Goal: Information Seeking & Learning: Learn about a topic

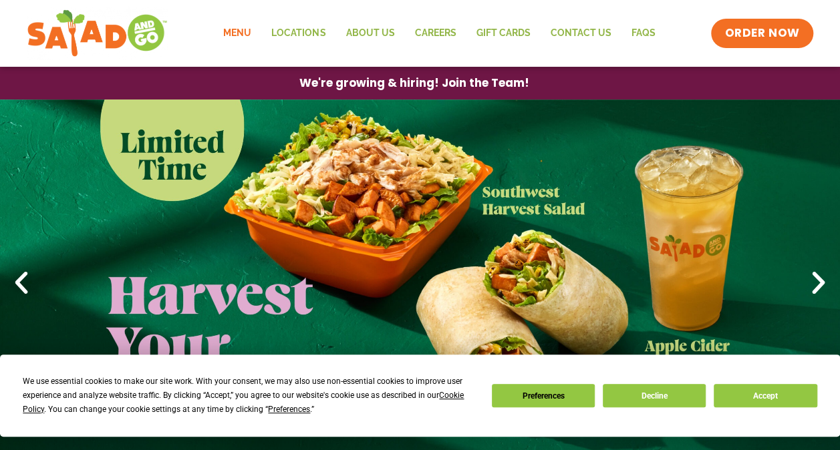
click at [247, 29] on link "Menu" at bounding box center [237, 33] width 48 height 31
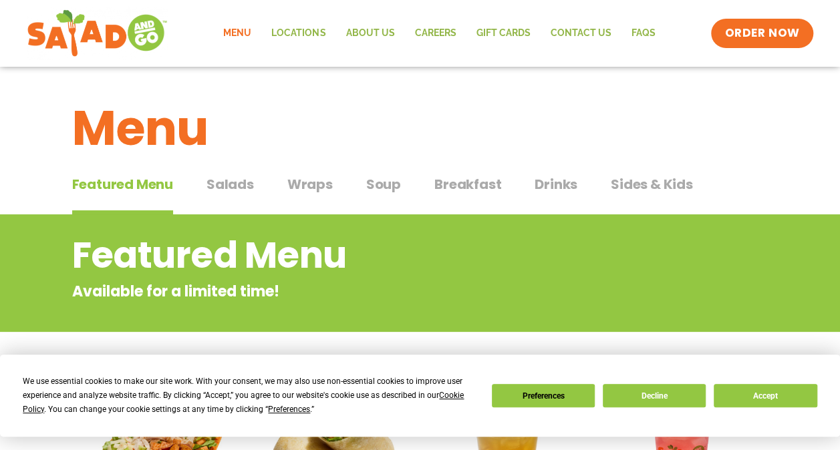
click at [387, 180] on span "Soup" at bounding box center [383, 184] width 35 height 20
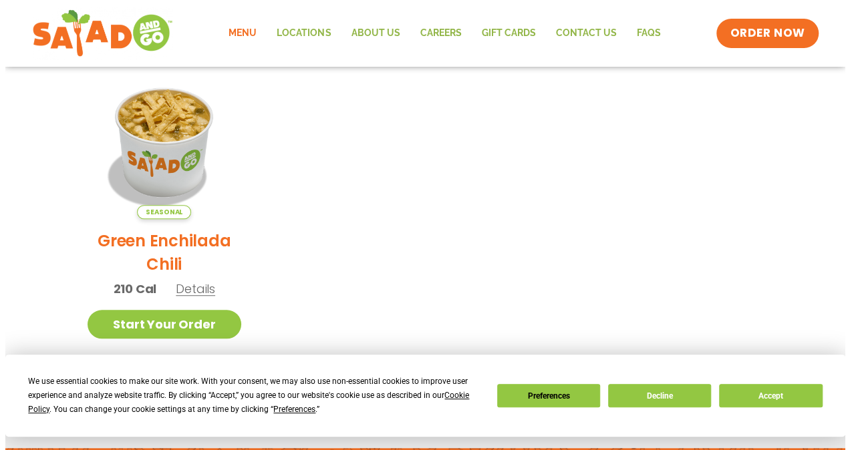
scroll to position [479, 0]
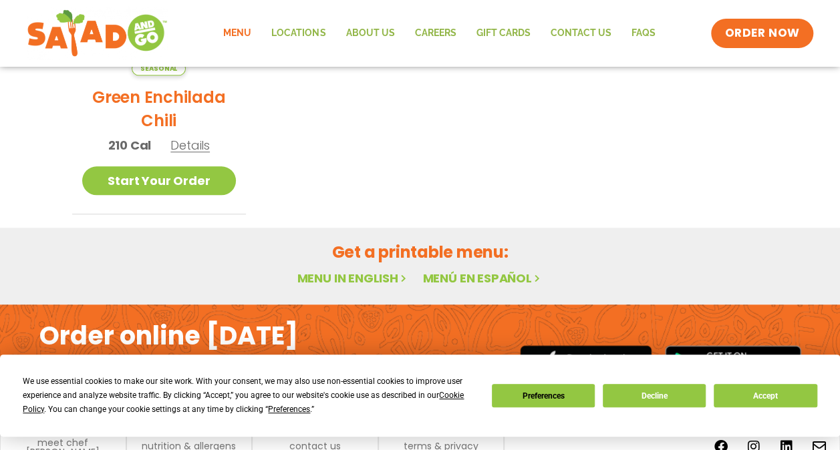
click at [190, 148] on span "Details" at bounding box center [189, 145] width 39 height 17
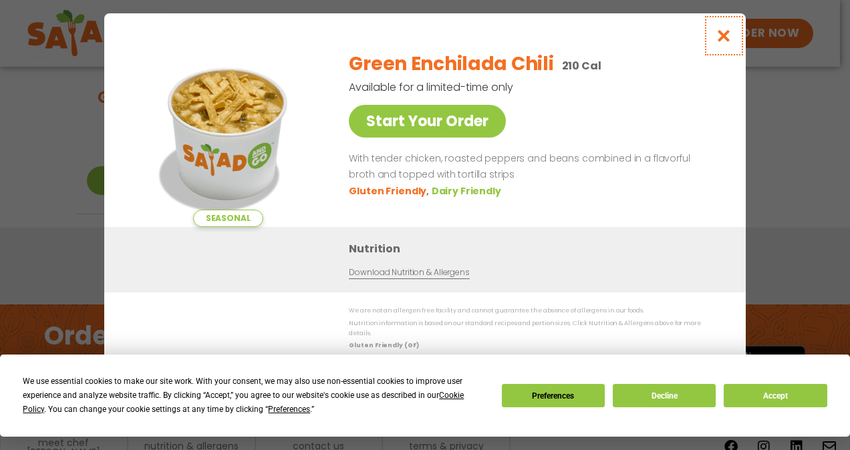
click at [726, 33] on icon "Close modal" at bounding box center [724, 36] width 17 height 14
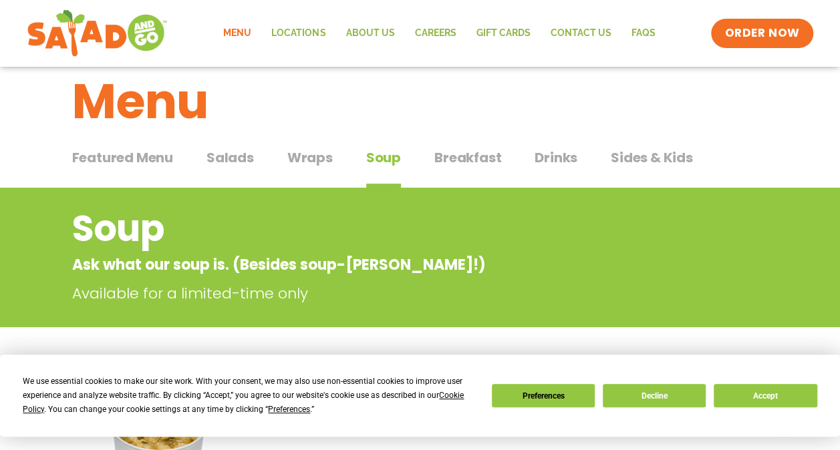
scroll to position [25, 0]
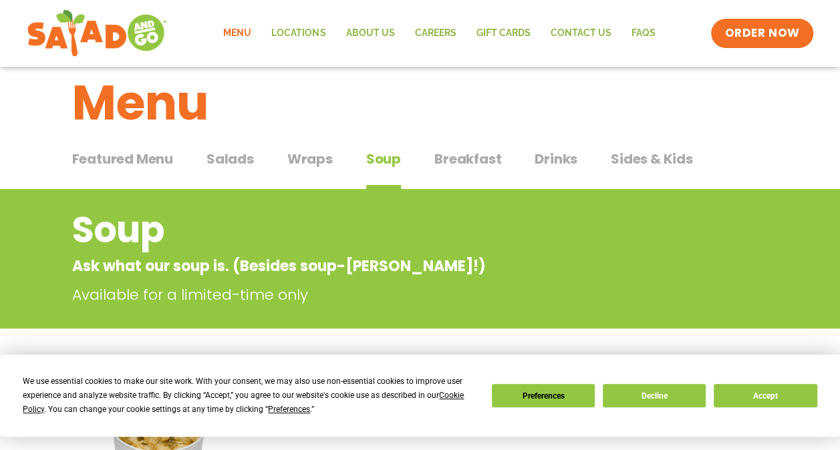
click at [238, 159] on span "Salads" at bounding box center [230, 159] width 47 height 20
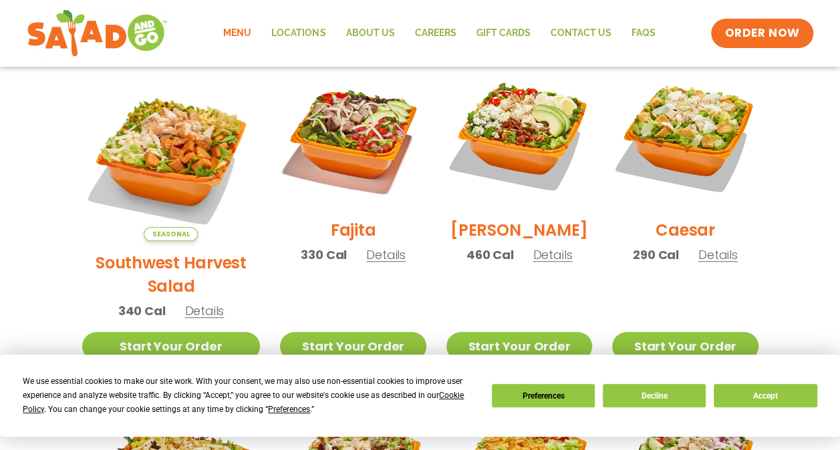
scroll to position [396, 0]
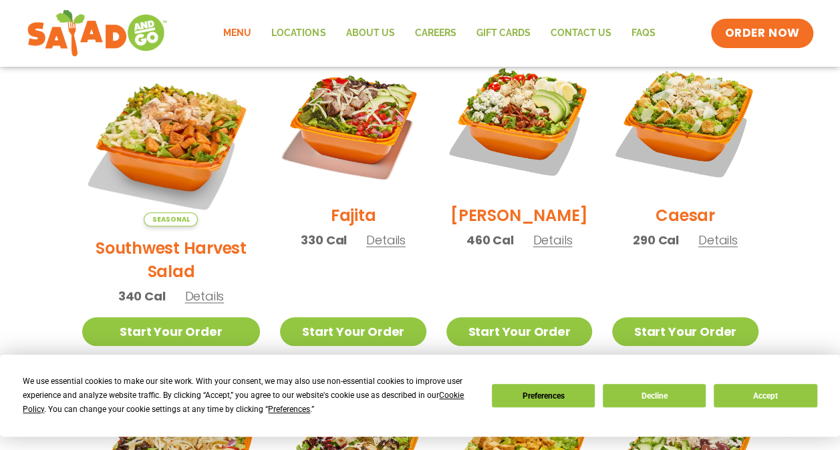
click at [190, 288] on span "Details" at bounding box center [203, 296] width 39 height 17
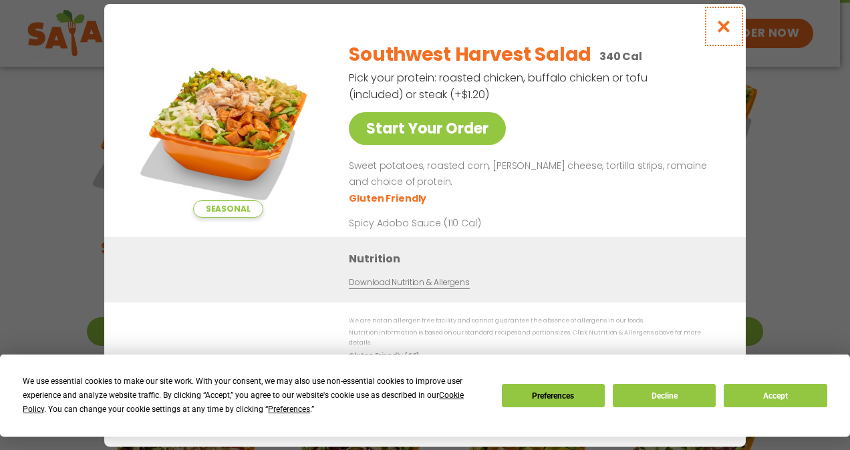
click at [722, 31] on icon "Close modal" at bounding box center [724, 26] width 17 height 14
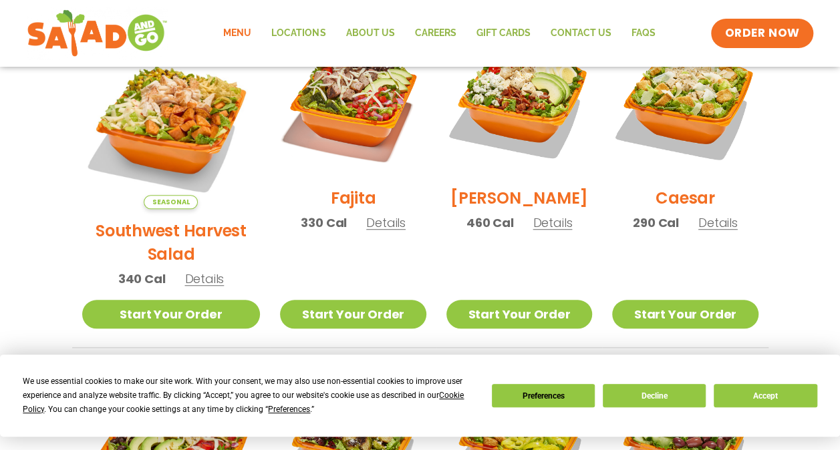
scroll to position [414, 0]
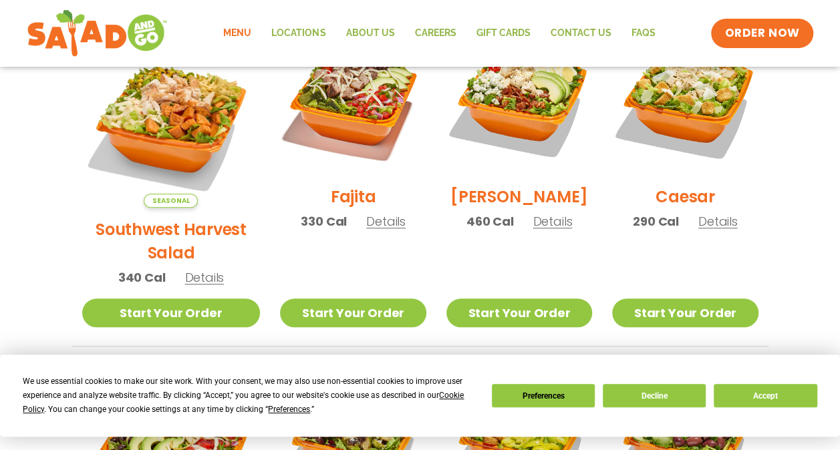
click at [538, 230] on span "Details" at bounding box center [552, 221] width 39 height 17
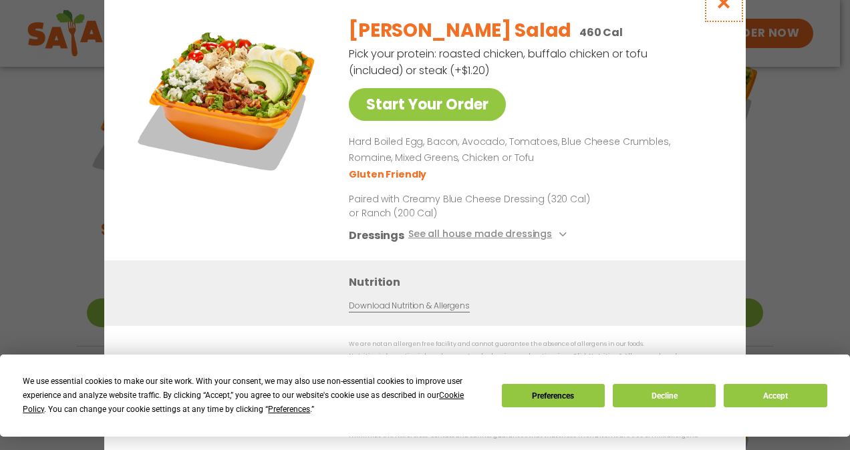
click at [724, 5] on icon "Close modal" at bounding box center [724, 2] width 17 height 14
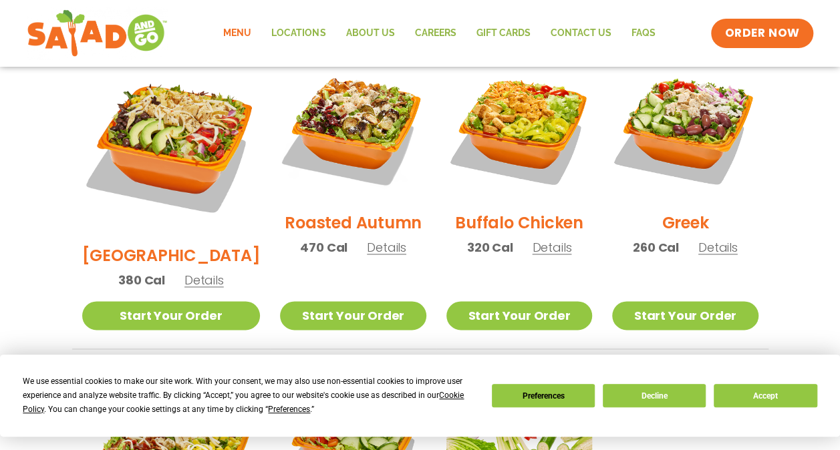
scroll to position [727, 0]
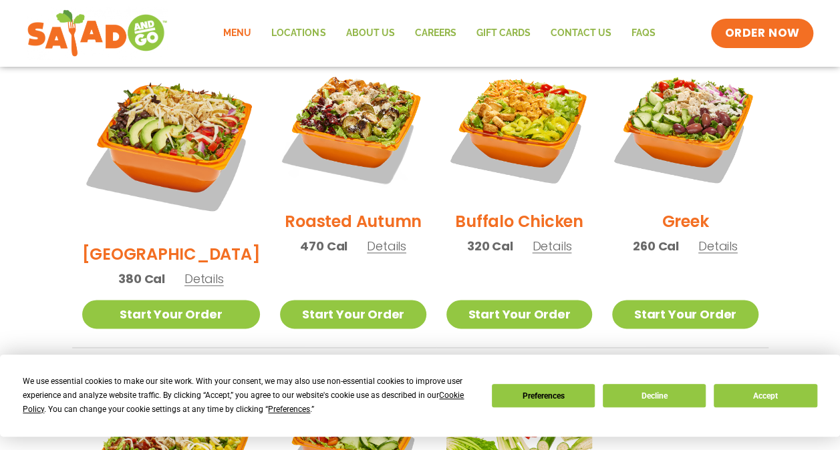
click at [367, 238] on span "Details" at bounding box center [386, 246] width 39 height 17
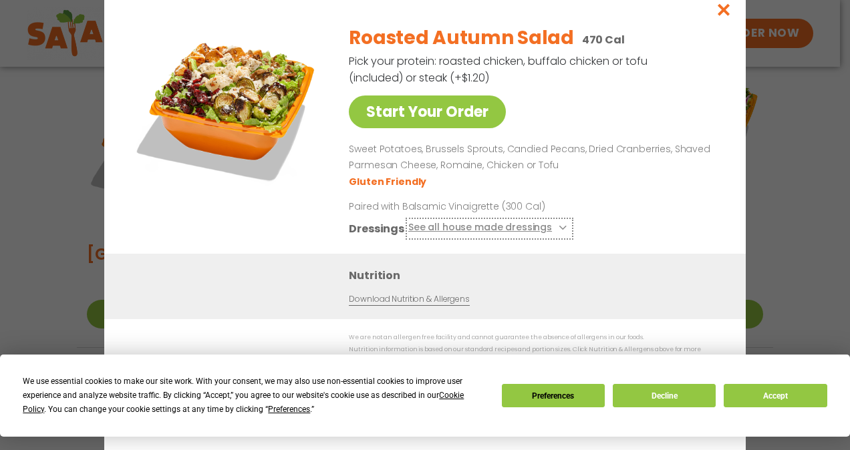
click at [559, 231] on icon at bounding box center [561, 227] width 5 height 5
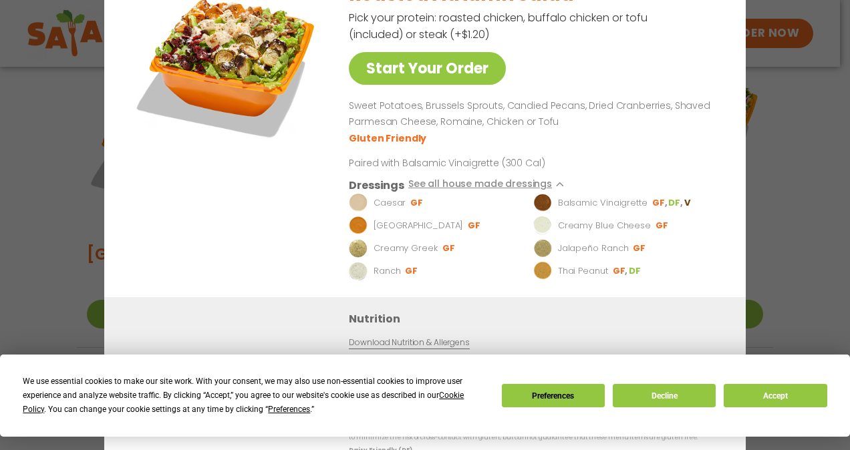
click at [805, 125] on div "Start Your Order Roasted Autumn Salad 470 Cal Pick your protein: roasted chicke…" at bounding box center [425, 225] width 850 height 450
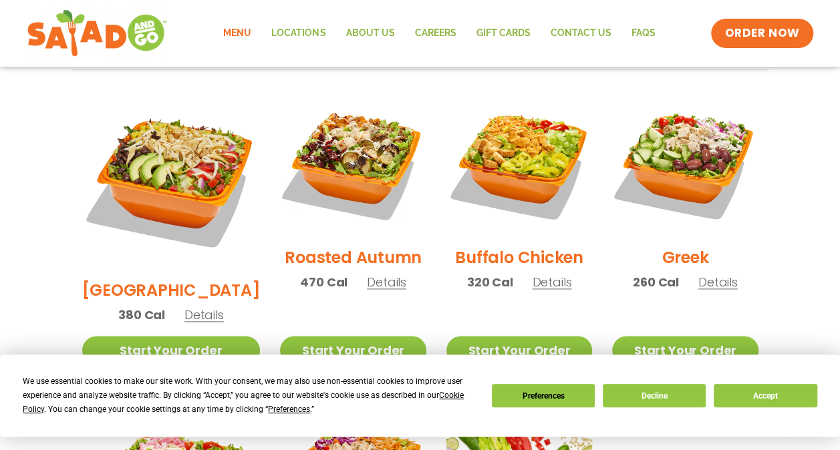
scroll to position [690, 0]
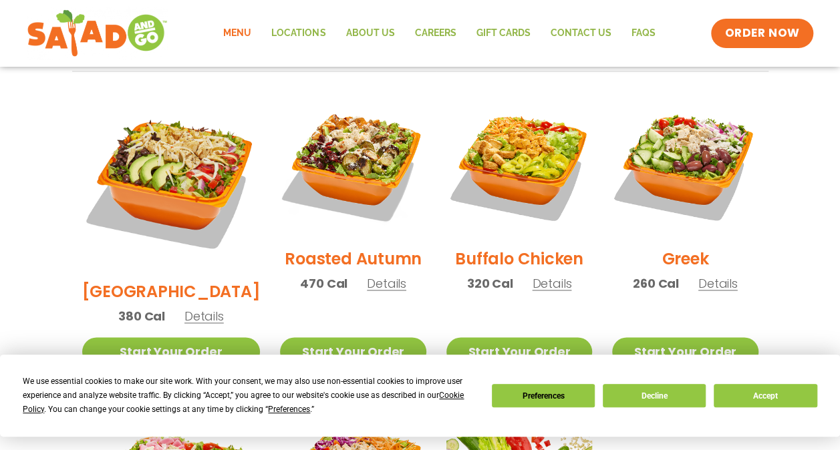
click at [195, 308] on span "Details" at bounding box center [203, 316] width 39 height 17
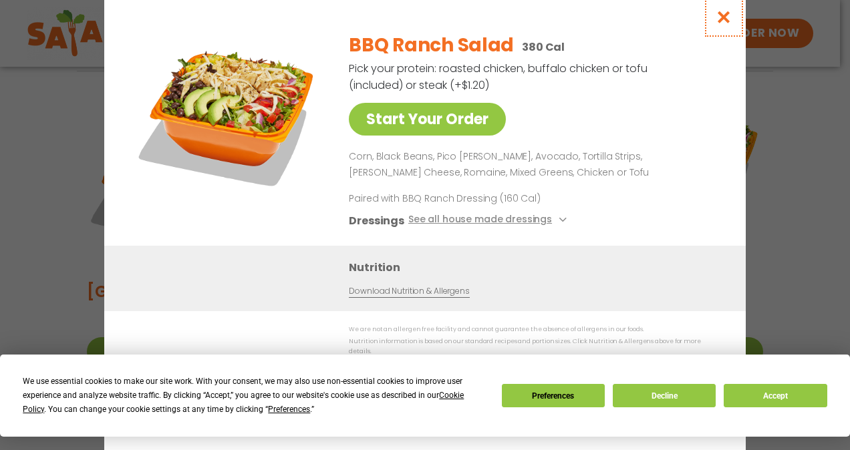
click at [726, 20] on icon "Close modal" at bounding box center [724, 17] width 17 height 14
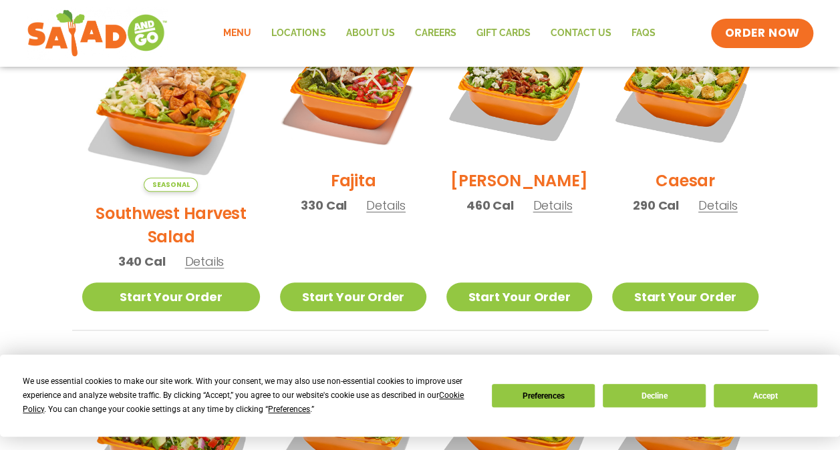
scroll to position [432, 0]
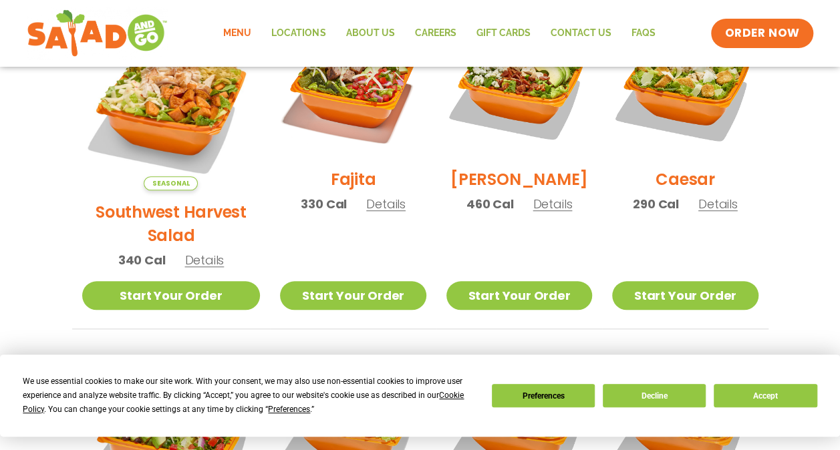
click at [712, 213] on span "Details" at bounding box center [717, 204] width 39 height 17
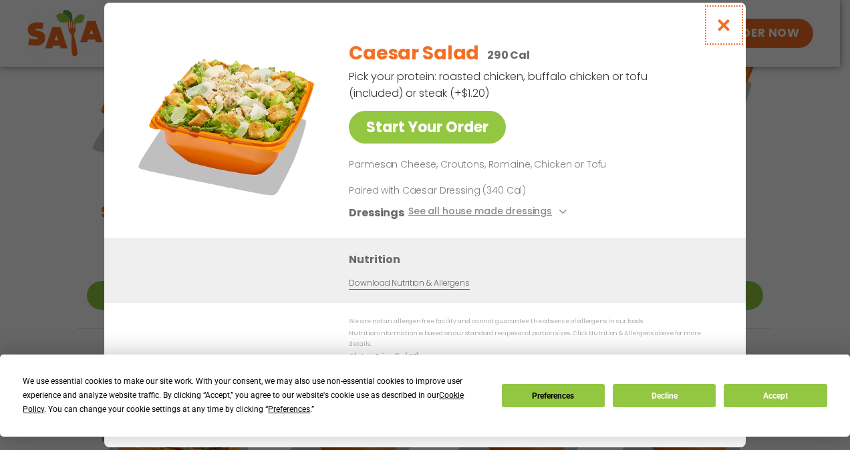
click at [724, 32] on icon "Close modal" at bounding box center [724, 25] width 17 height 14
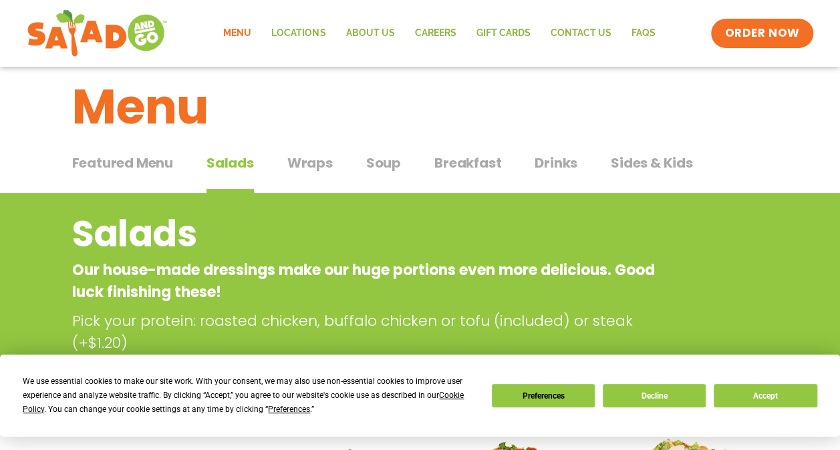
scroll to position [0, 0]
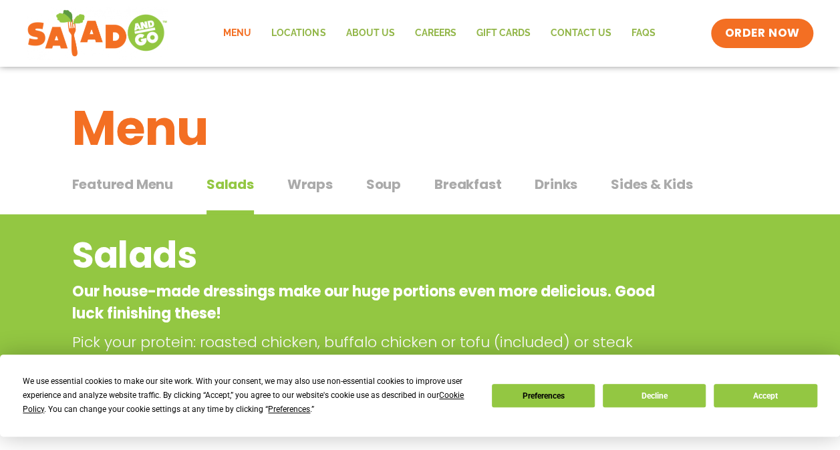
click at [634, 181] on span "Sides & Kids" at bounding box center [652, 184] width 82 height 20
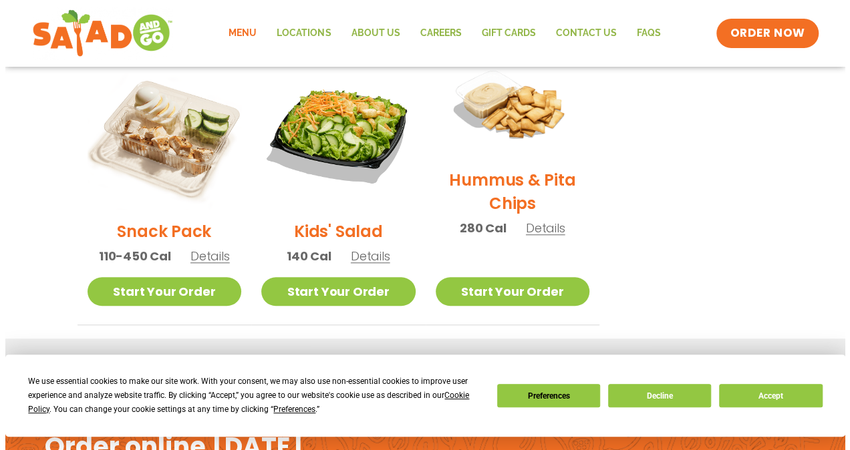
scroll to position [367, 0]
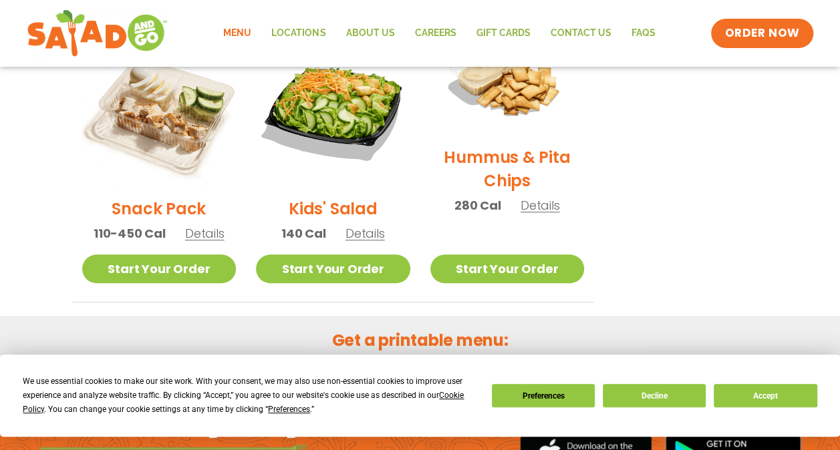
click at [368, 229] on span "Details" at bounding box center [365, 233] width 39 height 17
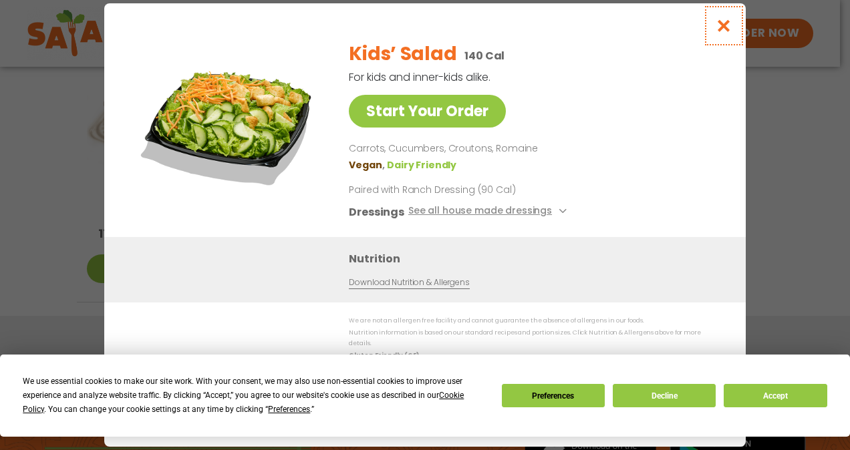
click at [724, 27] on icon "Close modal" at bounding box center [724, 26] width 17 height 14
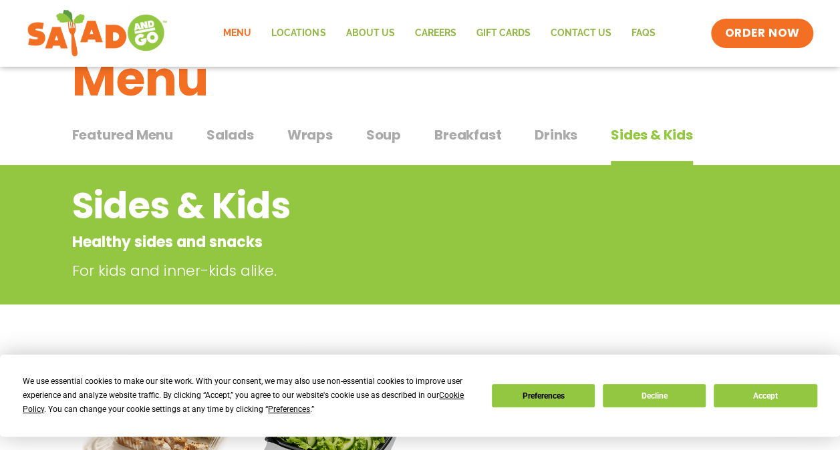
scroll to position [0, 0]
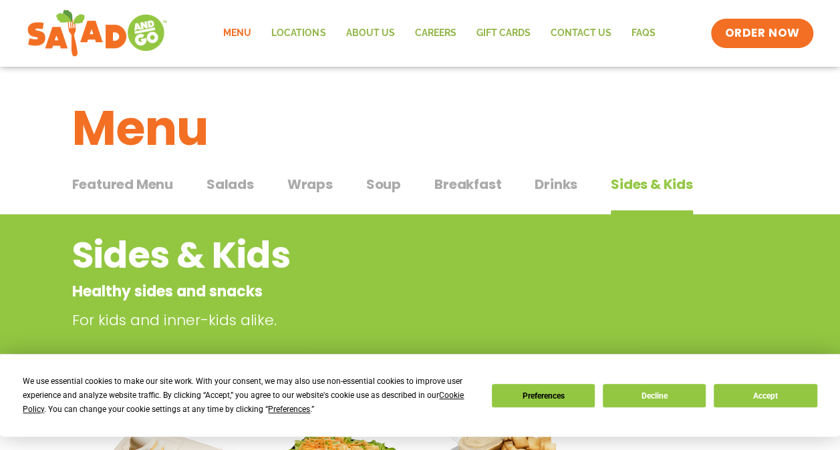
click at [233, 181] on span "Salads" at bounding box center [230, 184] width 47 height 20
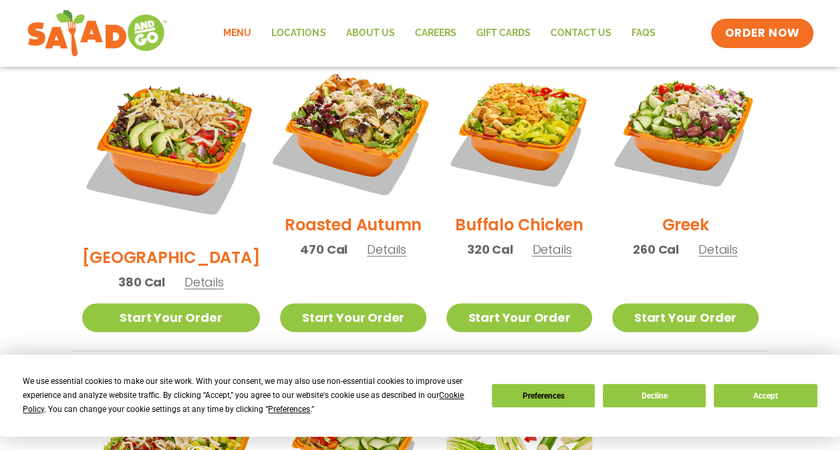
scroll to position [724, 0]
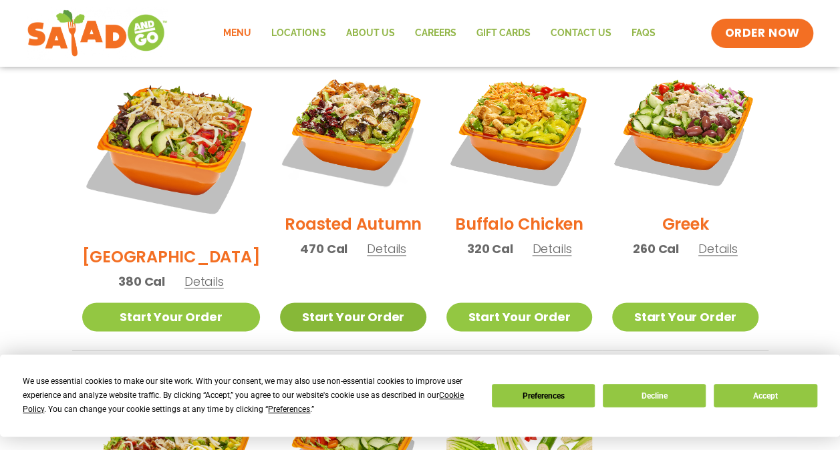
click at [333, 303] on link "Start Your Order" at bounding box center [353, 317] width 146 height 29
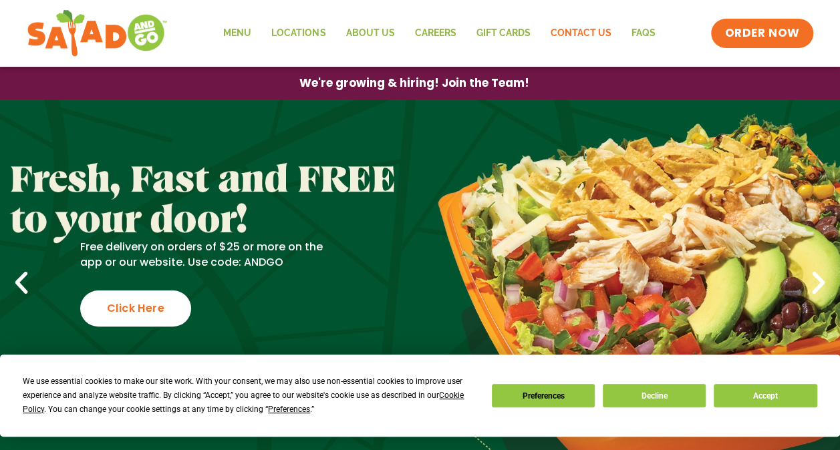
click at [573, 32] on link "Contact Us" at bounding box center [580, 33] width 81 height 31
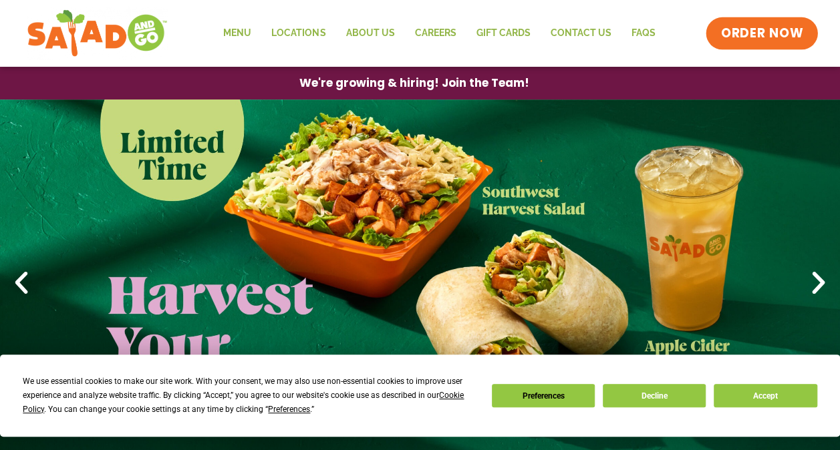
click at [747, 27] on span "ORDER NOW" at bounding box center [762, 33] width 83 height 17
click at [308, 30] on link "Locations" at bounding box center [298, 33] width 74 height 31
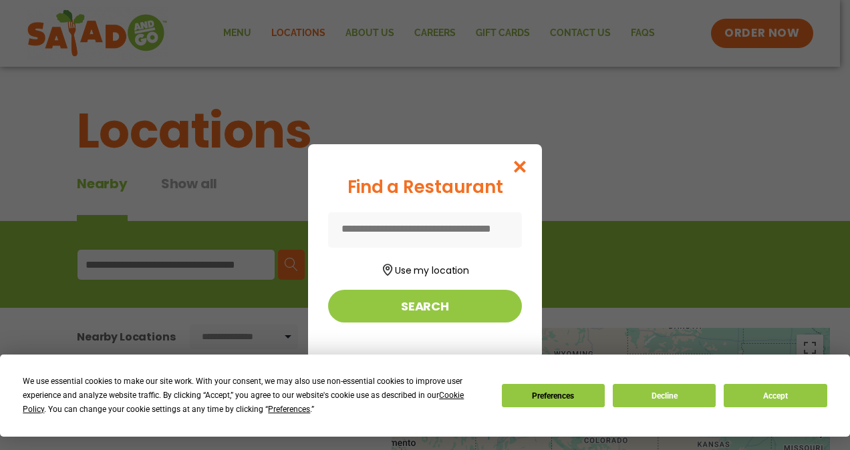
click at [366, 225] on input at bounding box center [425, 230] width 194 height 35
click at [398, 270] on button "Use my location" at bounding box center [425, 269] width 194 height 18
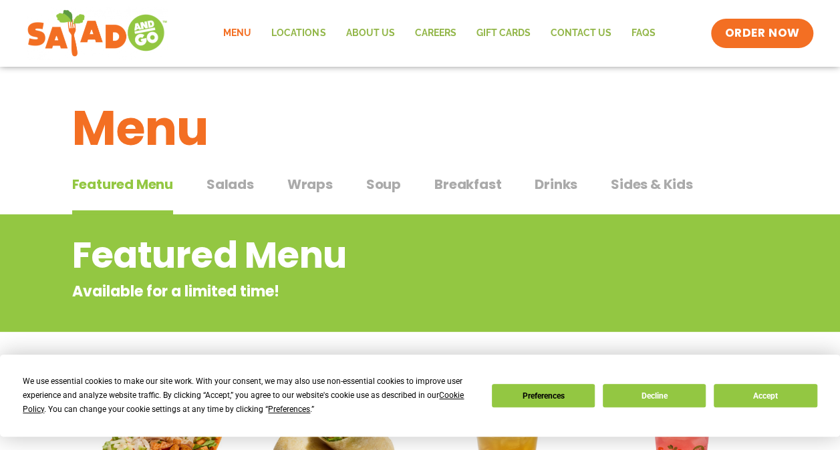
click at [242, 183] on span "Salads" at bounding box center [230, 184] width 47 height 20
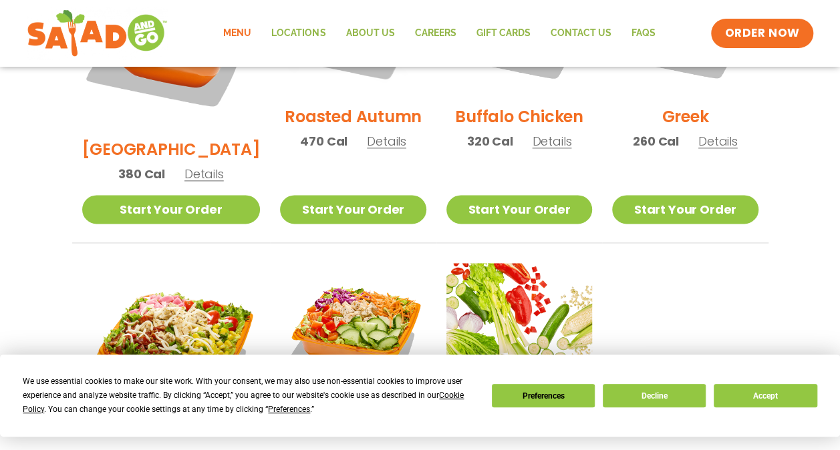
scroll to position [830, 0]
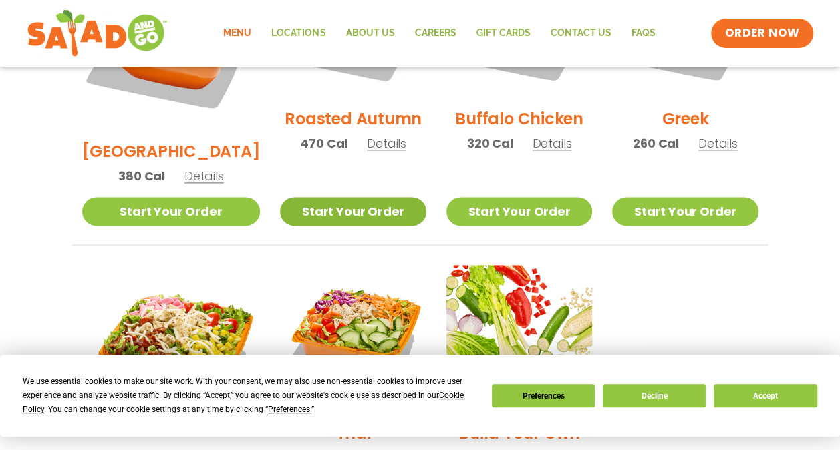
click at [321, 197] on link "Start Your Order" at bounding box center [353, 211] width 146 height 29
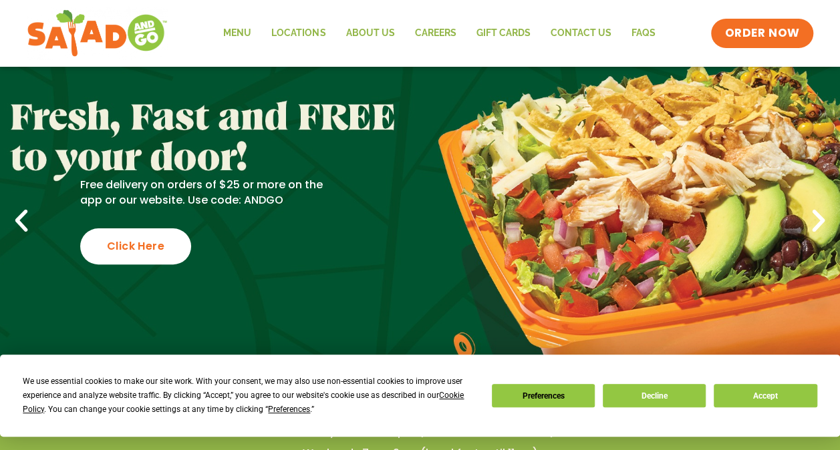
scroll to position [60, 0]
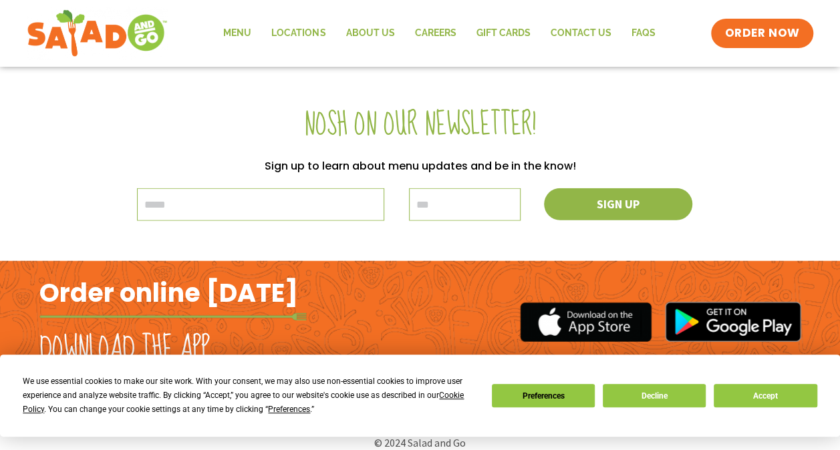
scroll to position [1580, 0]
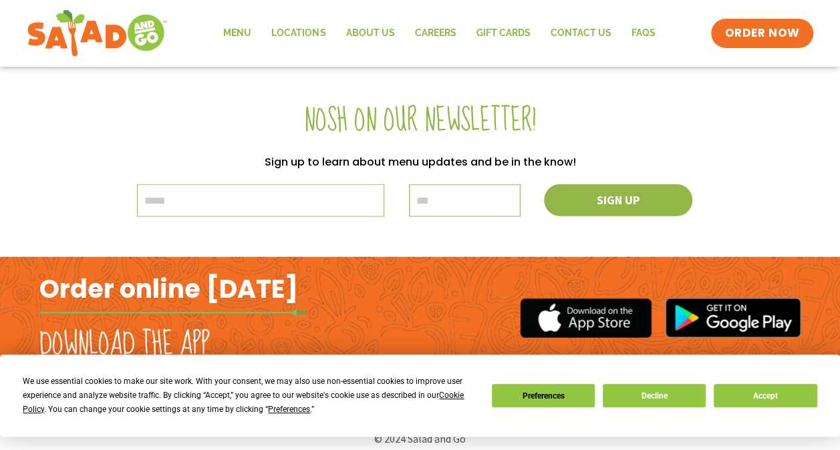
drag, startPoint x: 424, startPoint y: 202, endPoint x: 555, endPoint y: 326, distance: 181.1
click at [655, 395] on button "Decline" at bounding box center [654, 395] width 103 height 23
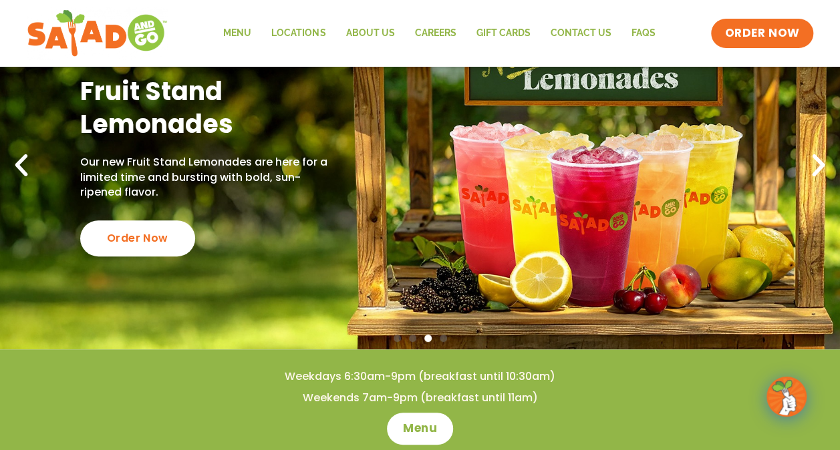
scroll to position [0, 0]
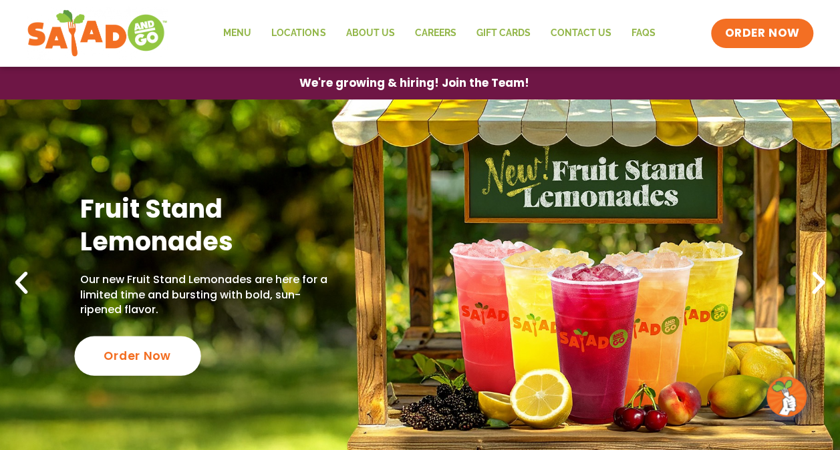
click at [147, 353] on div "Order Now" at bounding box center [137, 356] width 126 height 39
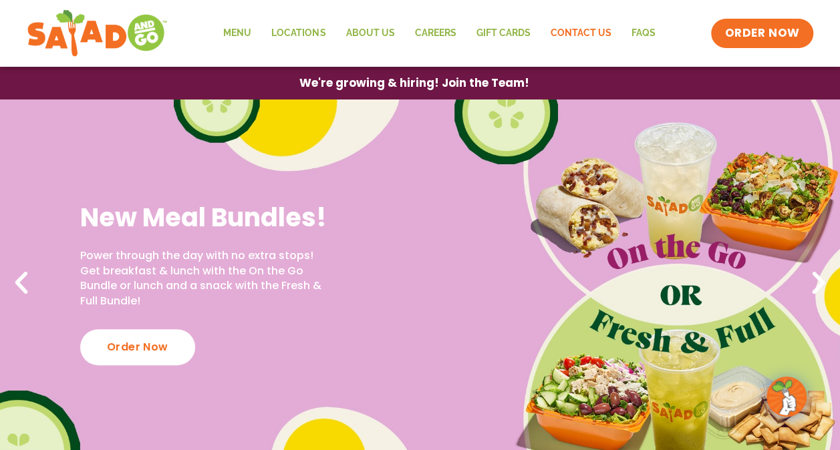
click at [574, 31] on link "Contact Us" at bounding box center [580, 33] width 81 height 31
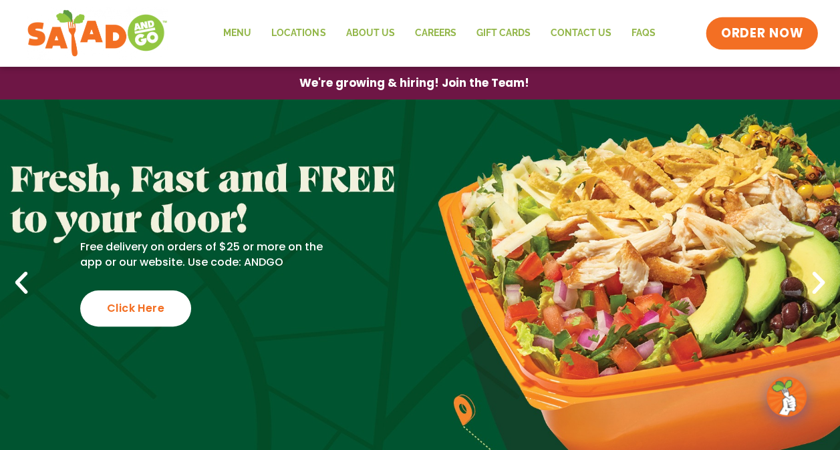
click at [767, 36] on span "ORDER NOW" at bounding box center [762, 33] width 83 height 17
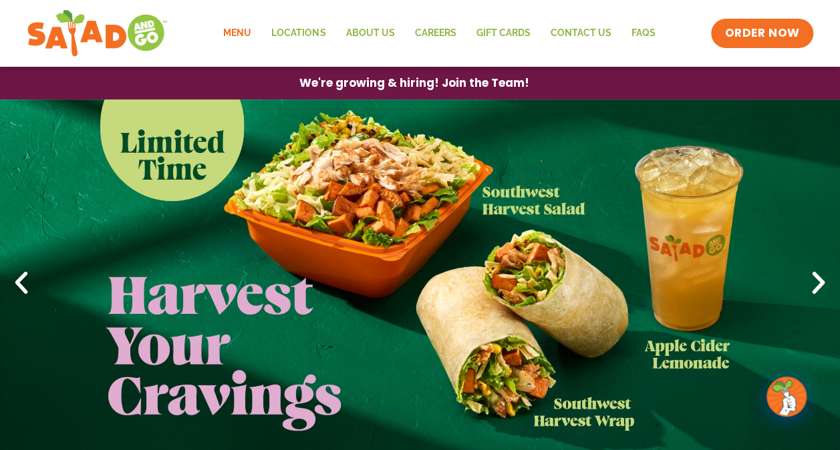
click at [245, 31] on link "Menu" at bounding box center [237, 33] width 48 height 31
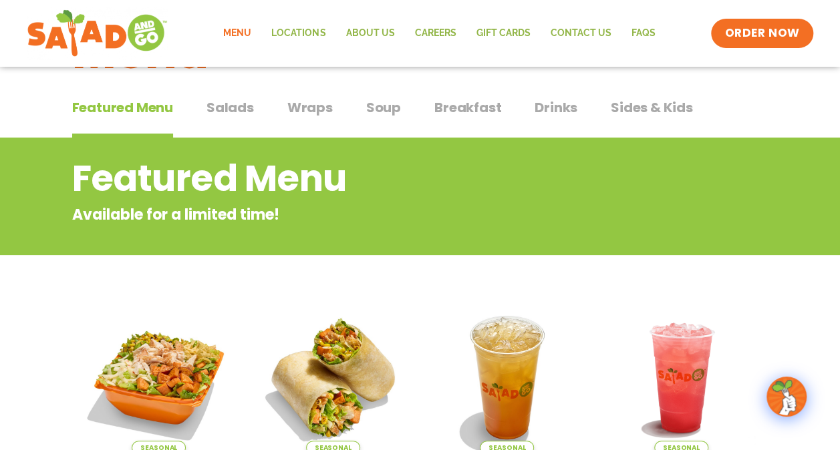
scroll to position [66, 0]
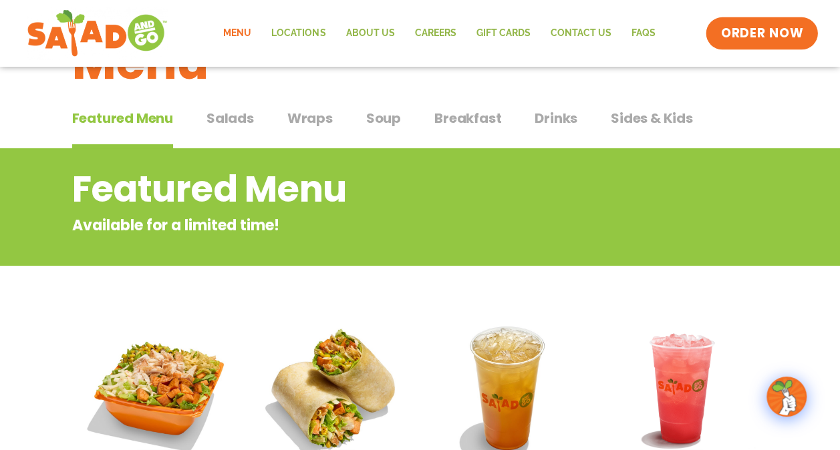
click at [773, 29] on span "ORDER NOW" at bounding box center [762, 33] width 83 height 17
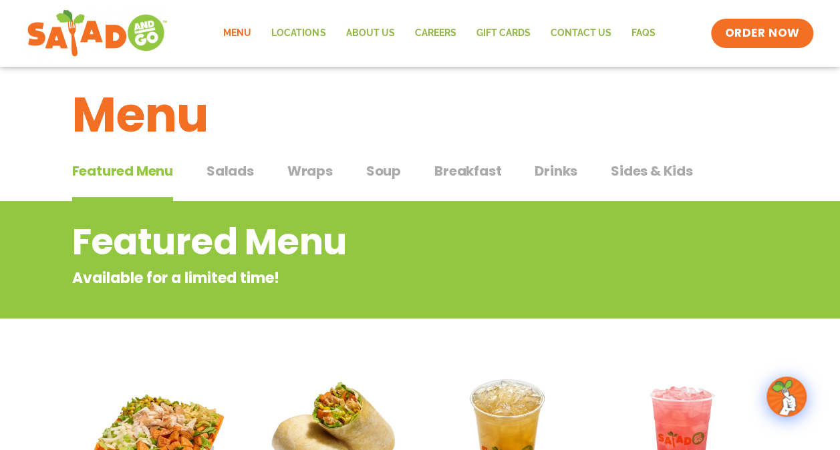
click at [383, 171] on span "Soup" at bounding box center [383, 171] width 35 height 20
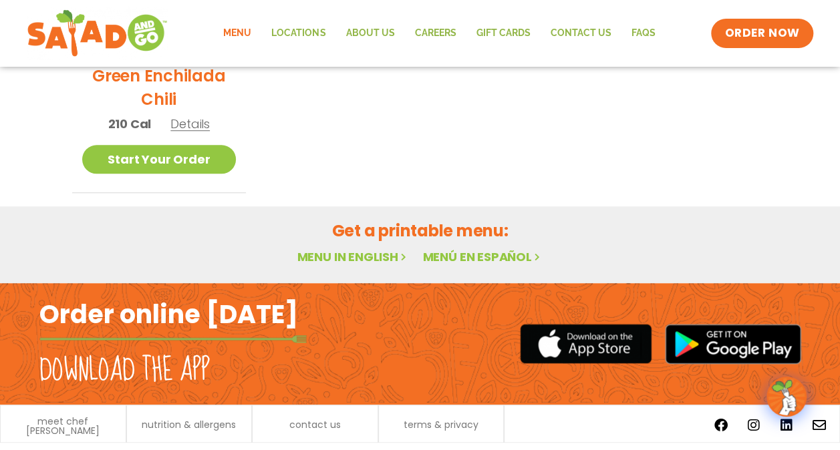
scroll to position [536, 0]
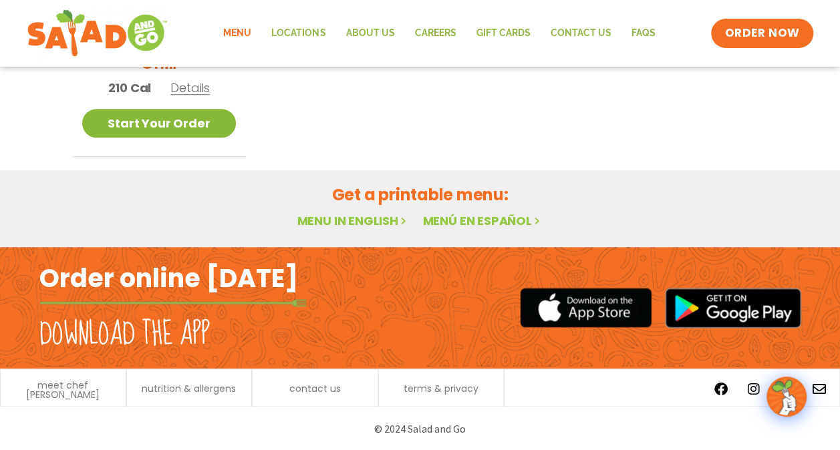
click at [148, 123] on link "Start Your Order" at bounding box center [159, 123] width 154 height 29
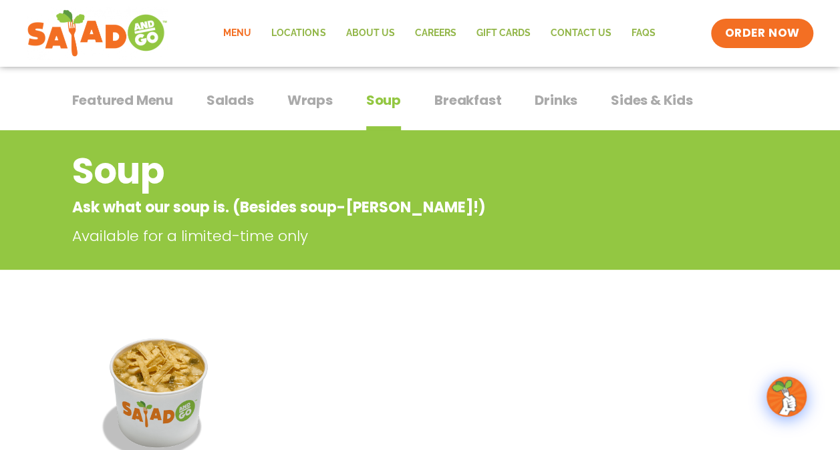
scroll to position [0, 0]
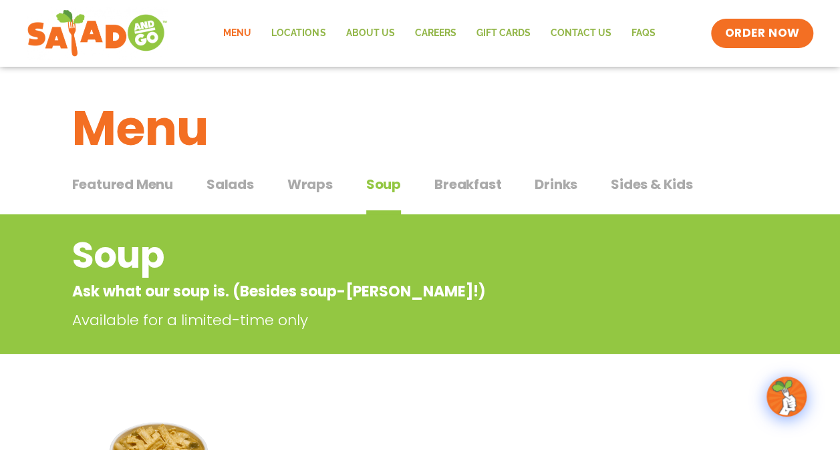
click at [229, 179] on span "Salads" at bounding box center [230, 184] width 47 height 20
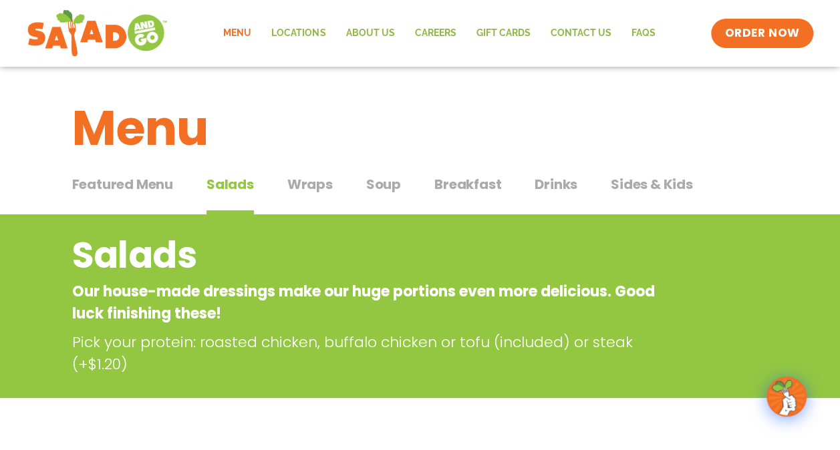
click at [140, 186] on span "Featured Menu" at bounding box center [122, 184] width 101 height 20
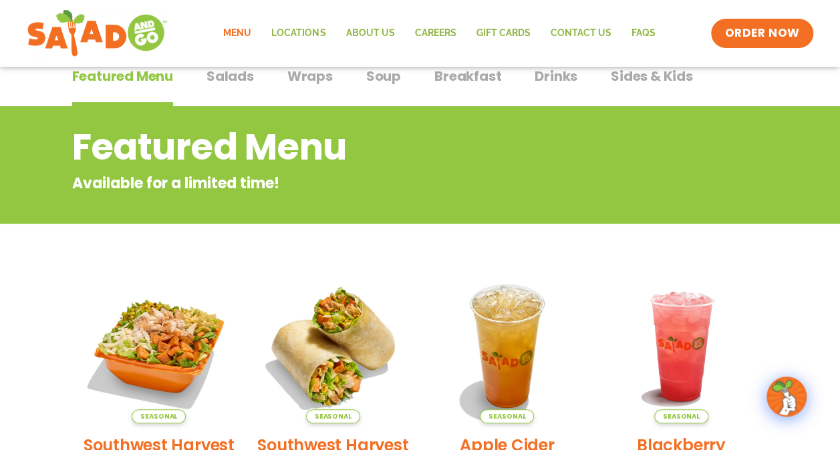
scroll to position [108, 0]
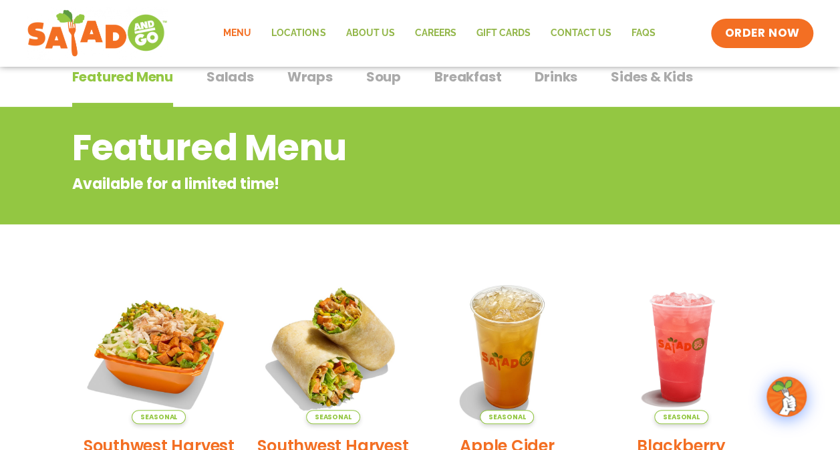
click at [551, 73] on span "Drinks" at bounding box center [556, 77] width 43 height 20
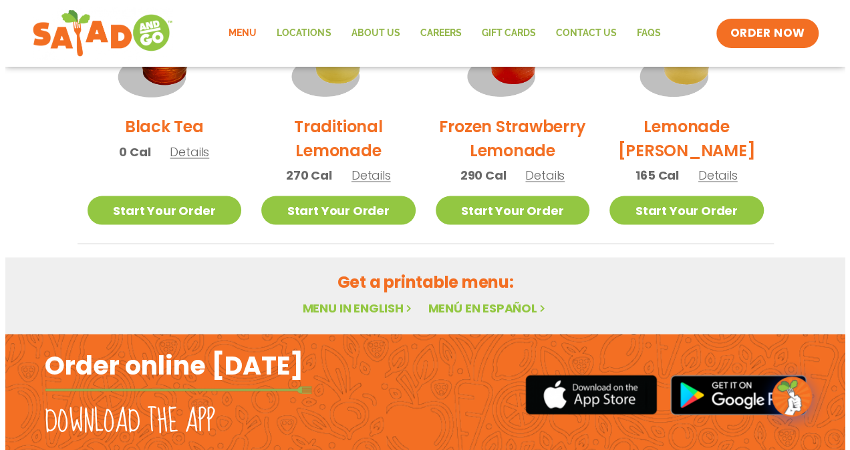
scroll to position [1123, 0]
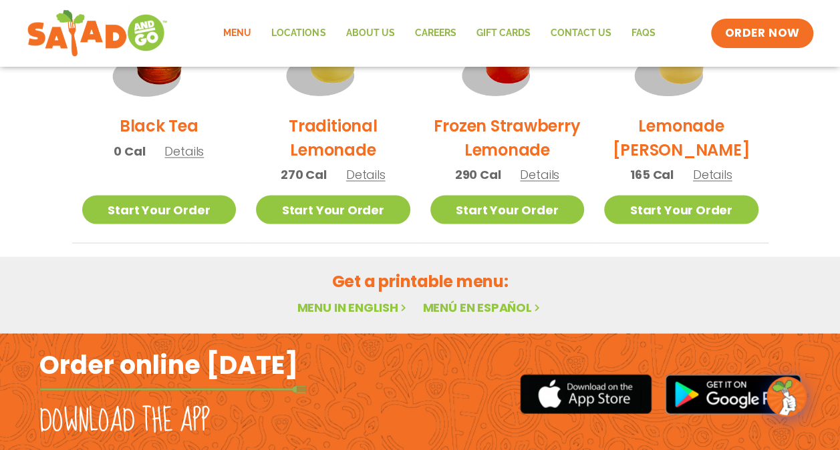
click at [702, 181] on p "165 Cal Details" at bounding box center [681, 174] width 102 height 18
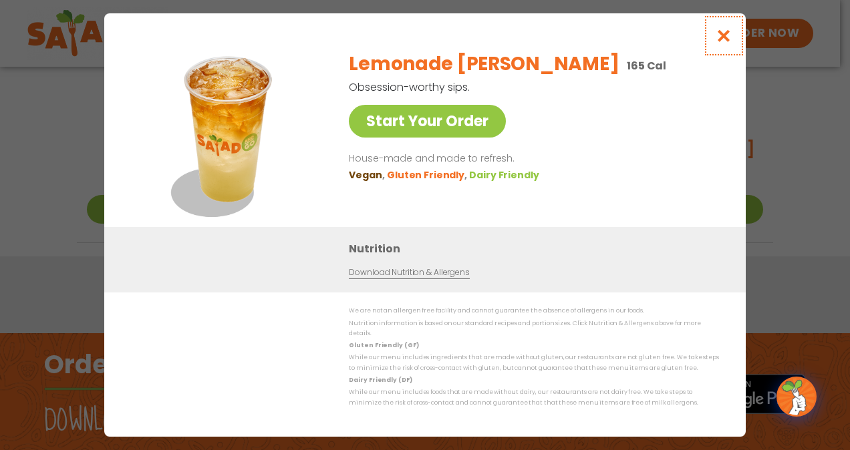
click at [724, 36] on icon "Close modal" at bounding box center [724, 36] width 17 height 14
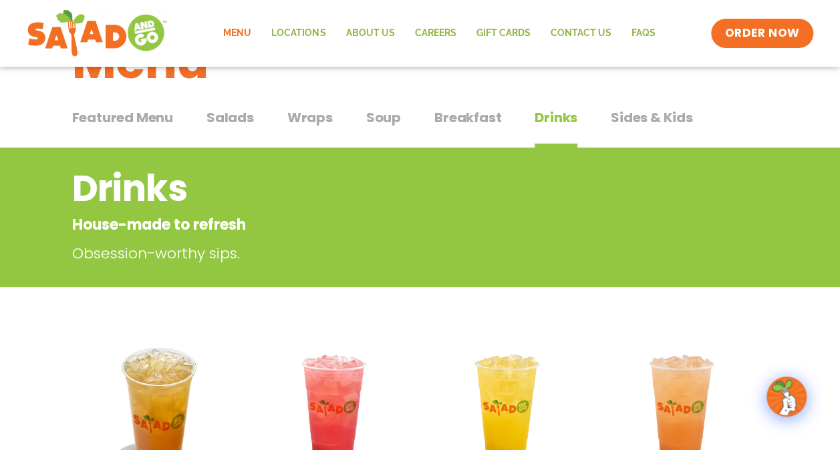
scroll to position [0, 0]
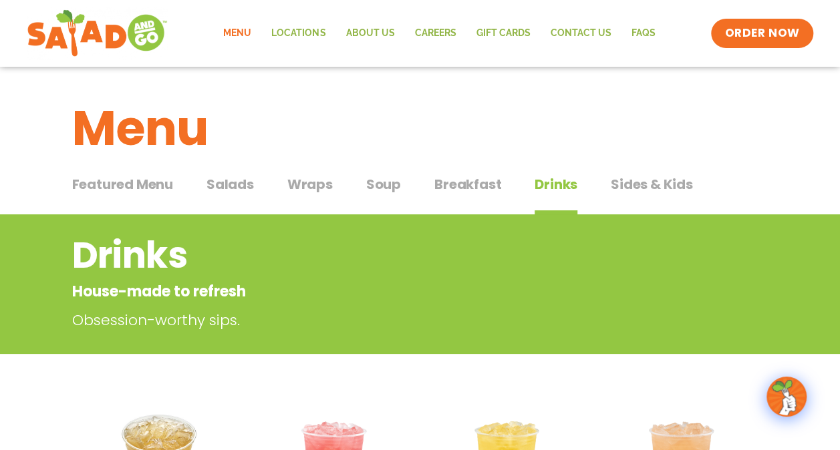
click at [124, 183] on span "Featured Menu" at bounding box center [122, 184] width 101 height 20
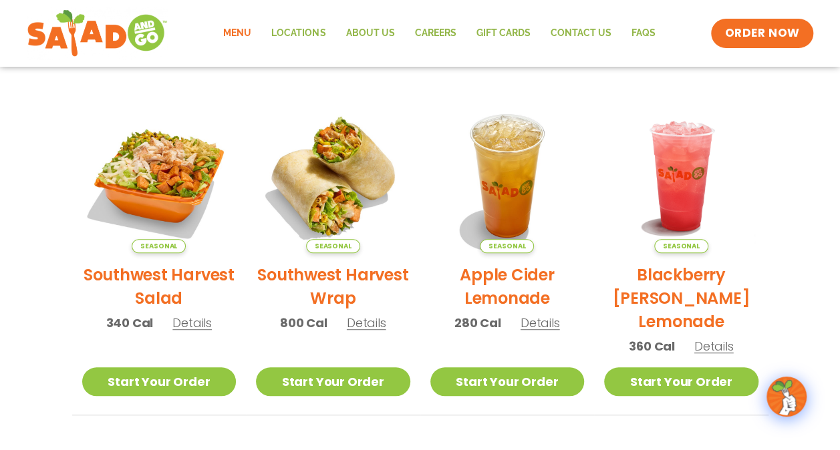
scroll to position [281, 0]
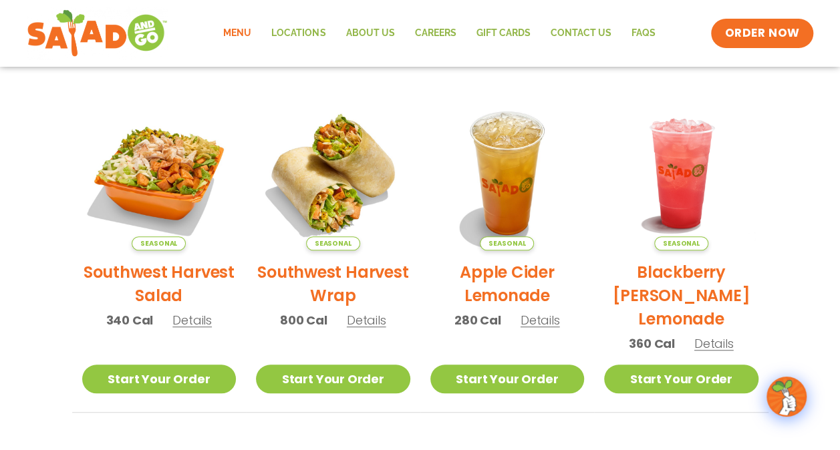
click at [501, 267] on h2 "Apple Cider Lemonade" at bounding box center [507, 284] width 154 height 47
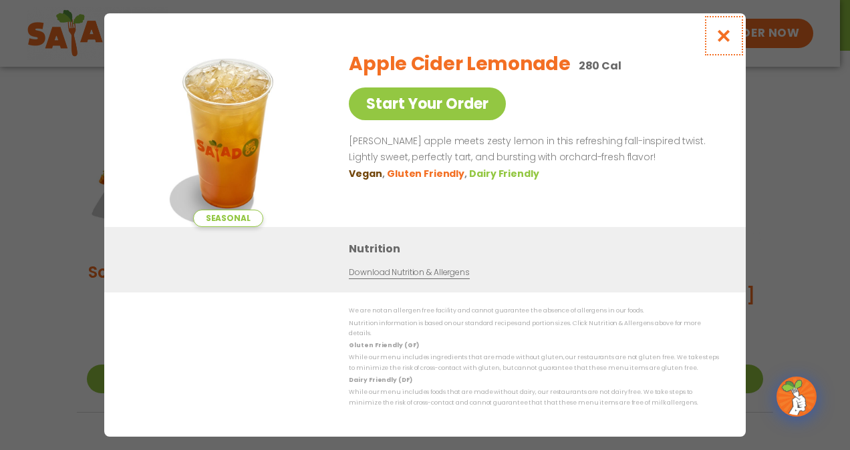
click at [725, 38] on icon "Close modal" at bounding box center [724, 36] width 17 height 14
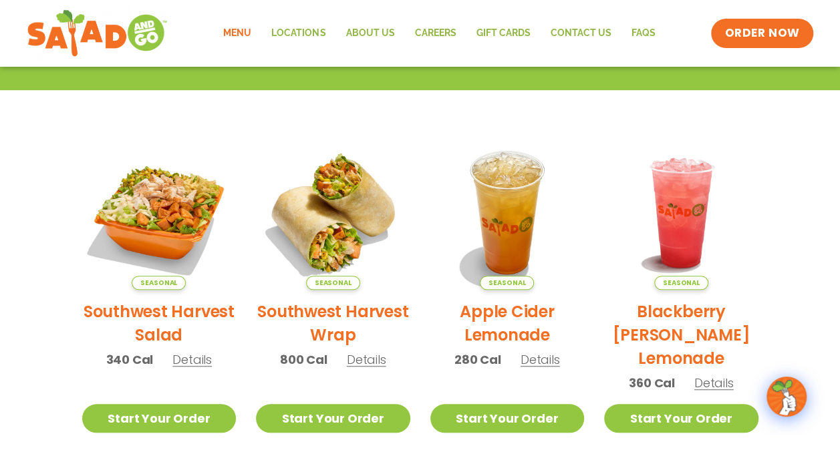
scroll to position [0, 0]
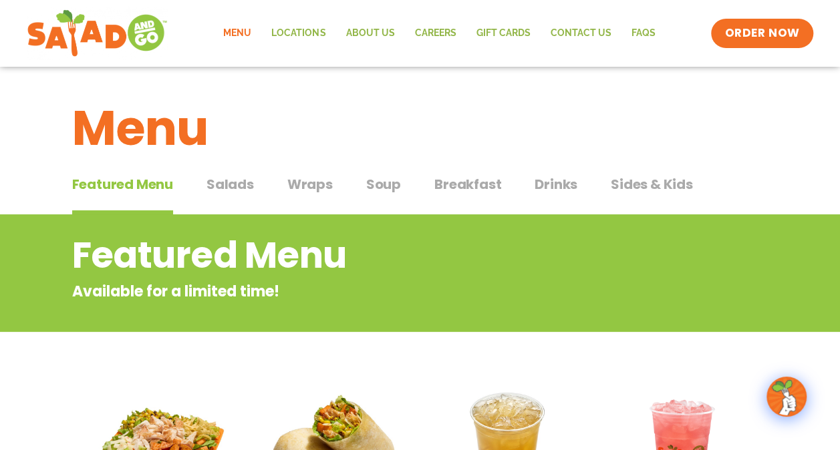
click at [559, 179] on span "Drinks" at bounding box center [556, 184] width 43 height 20
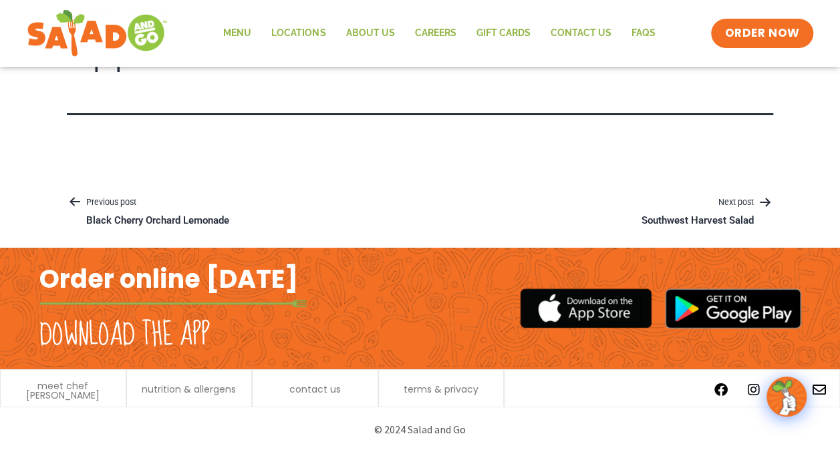
scroll to position [59, 0]
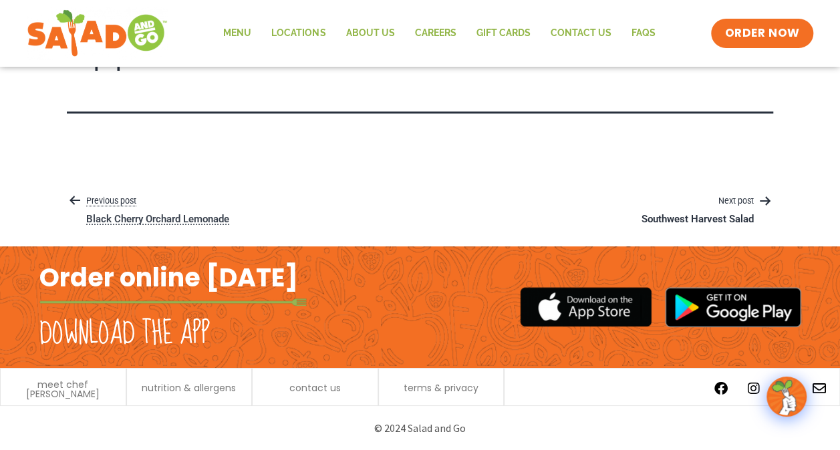
click at [178, 219] on p "Black Cherry Orchard Lemonade" at bounding box center [157, 219] width 143 height 13
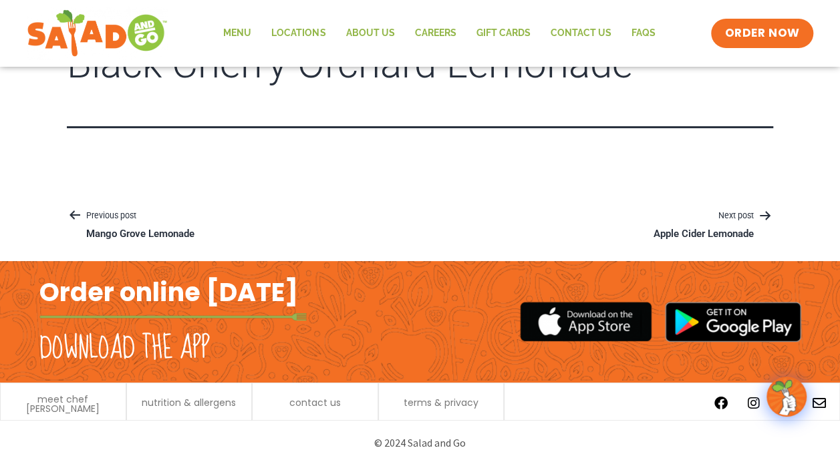
scroll to position [44, 0]
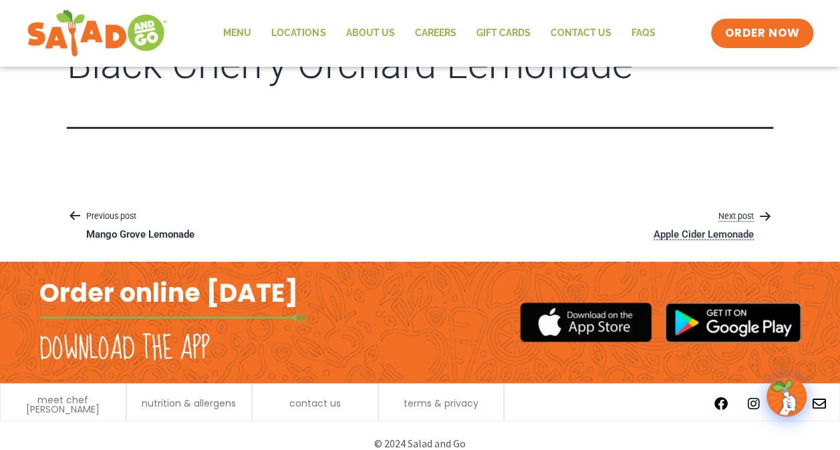
click at [692, 237] on p "Apple Cider Lemonade" at bounding box center [704, 235] width 100 height 13
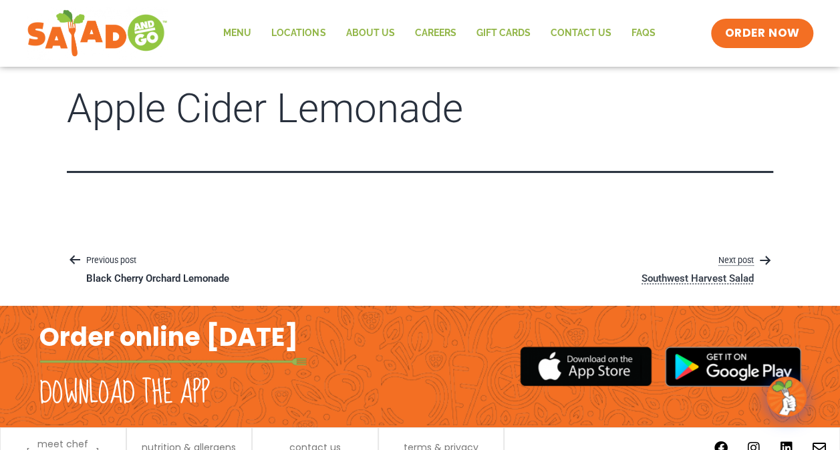
click at [749, 256] on p "Next post" at bounding box center [697, 261] width 151 height 16
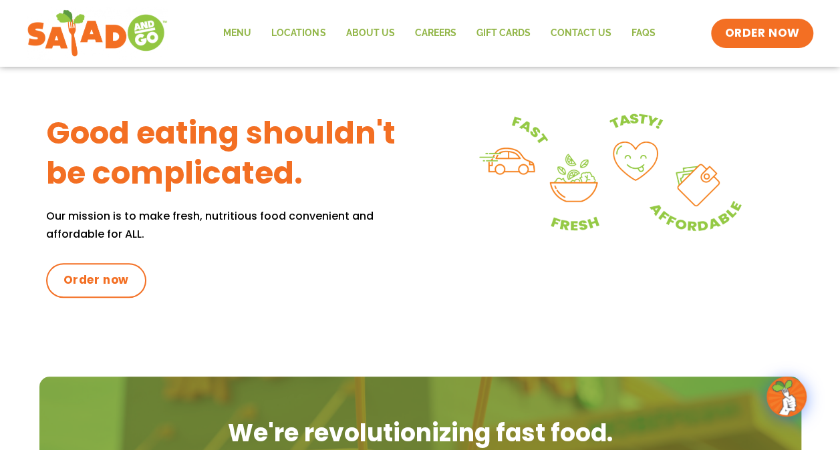
scroll to position [525, 0]
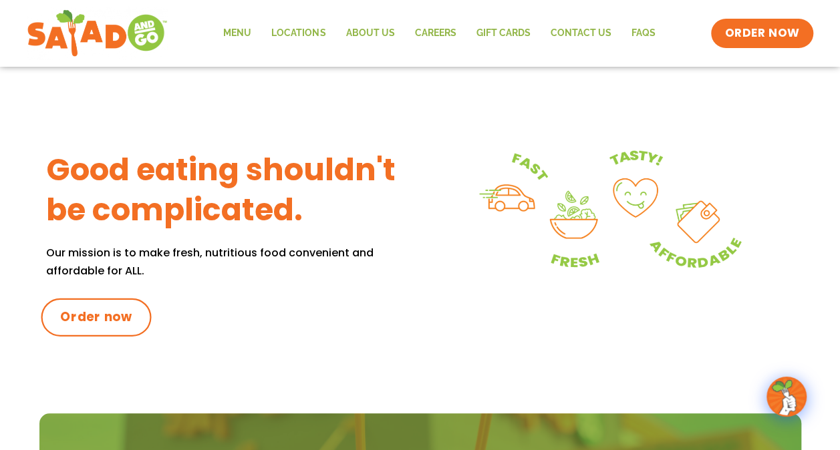
click at [94, 316] on span "Order now" at bounding box center [96, 317] width 72 height 17
